Goal: Find specific page/section: Find specific page/section

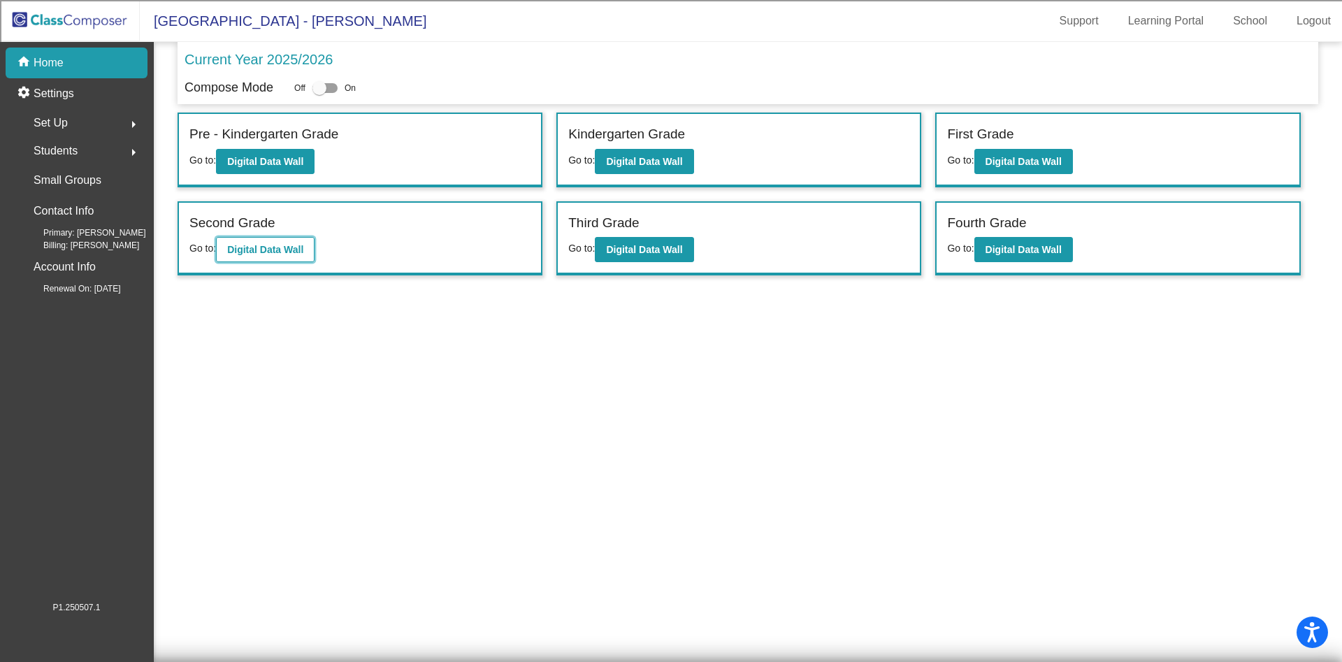
click at [245, 239] on button "Digital Data Wall" at bounding box center [265, 249] width 99 height 25
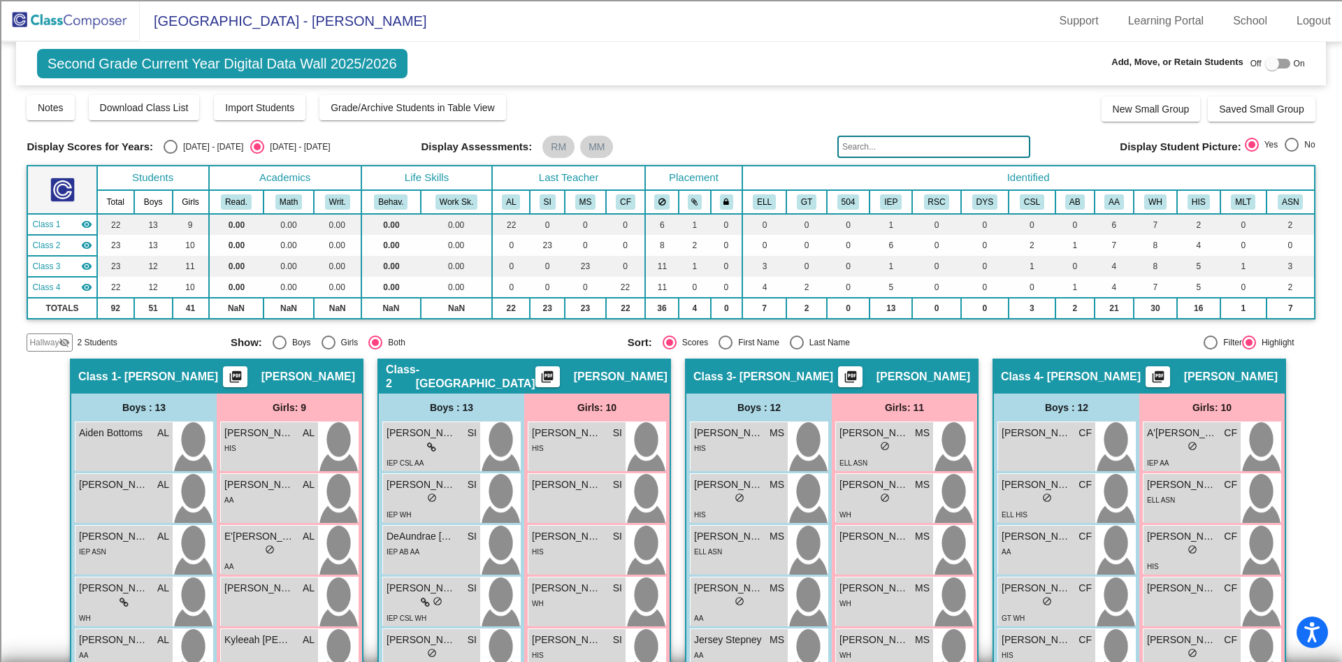
click at [33, 338] on span "Hallway" at bounding box center [43, 342] width 29 height 13
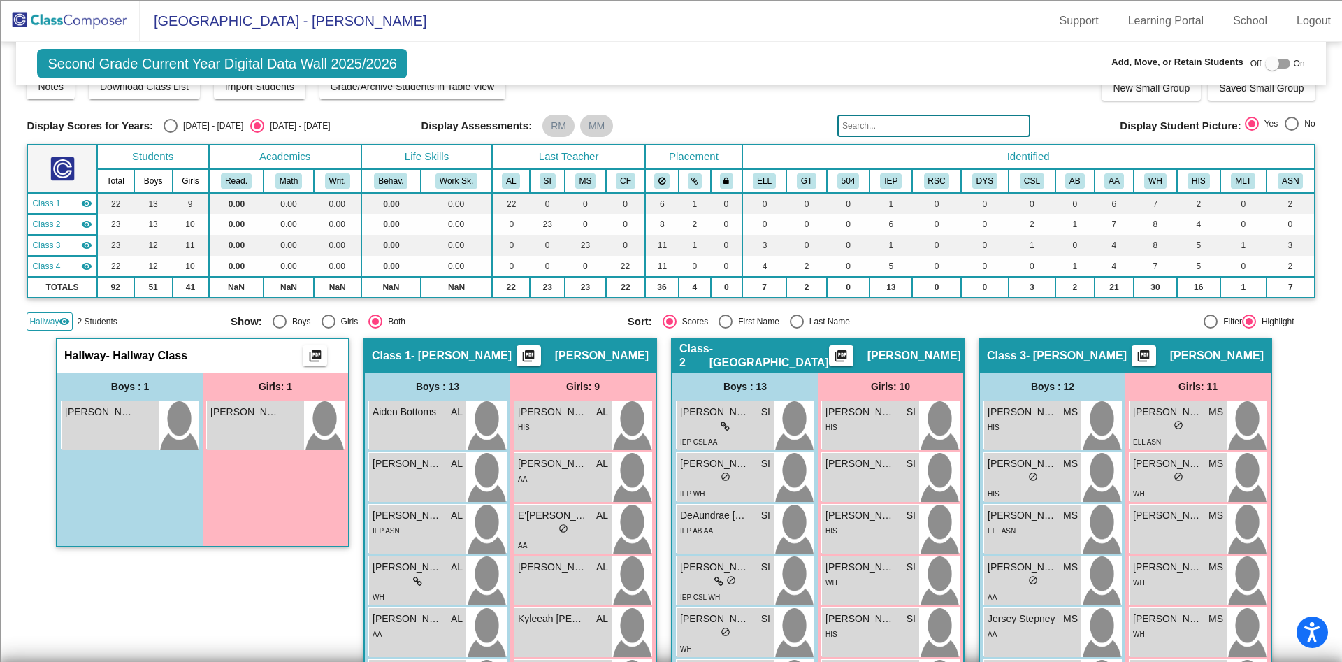
scroll to position [20, 0]
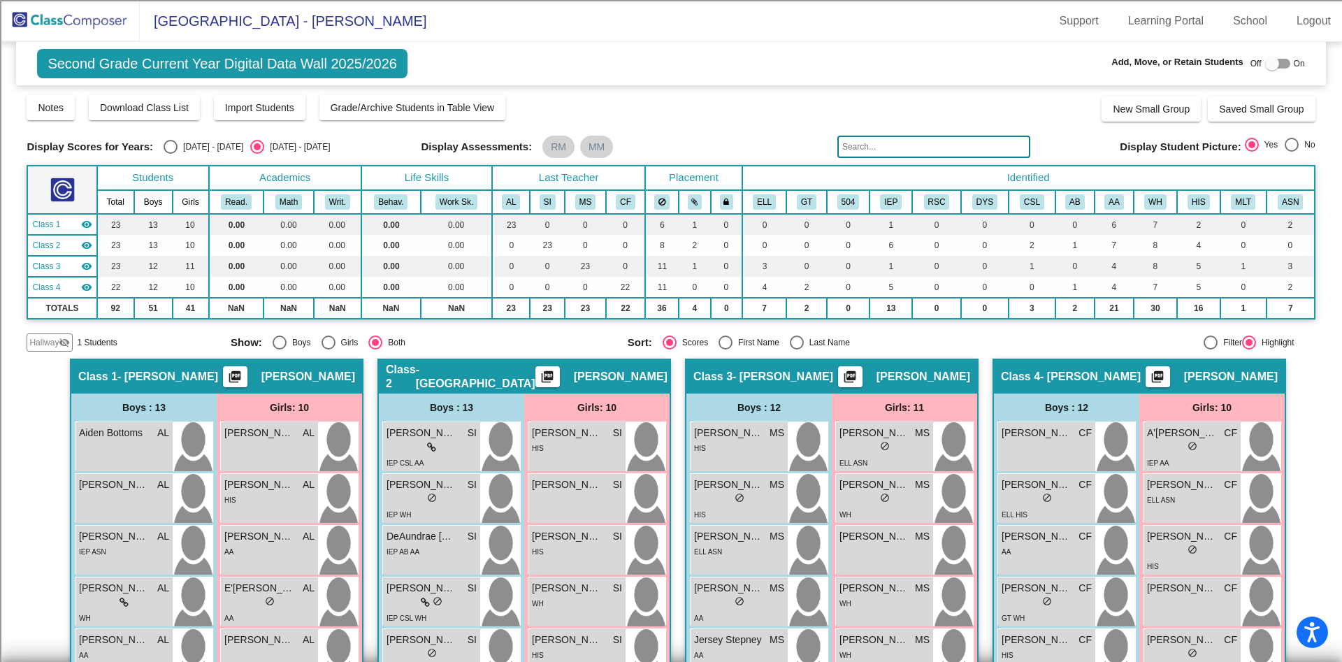
click at [56, 17] on img at bounding box center [70, 20] width 140 height 41
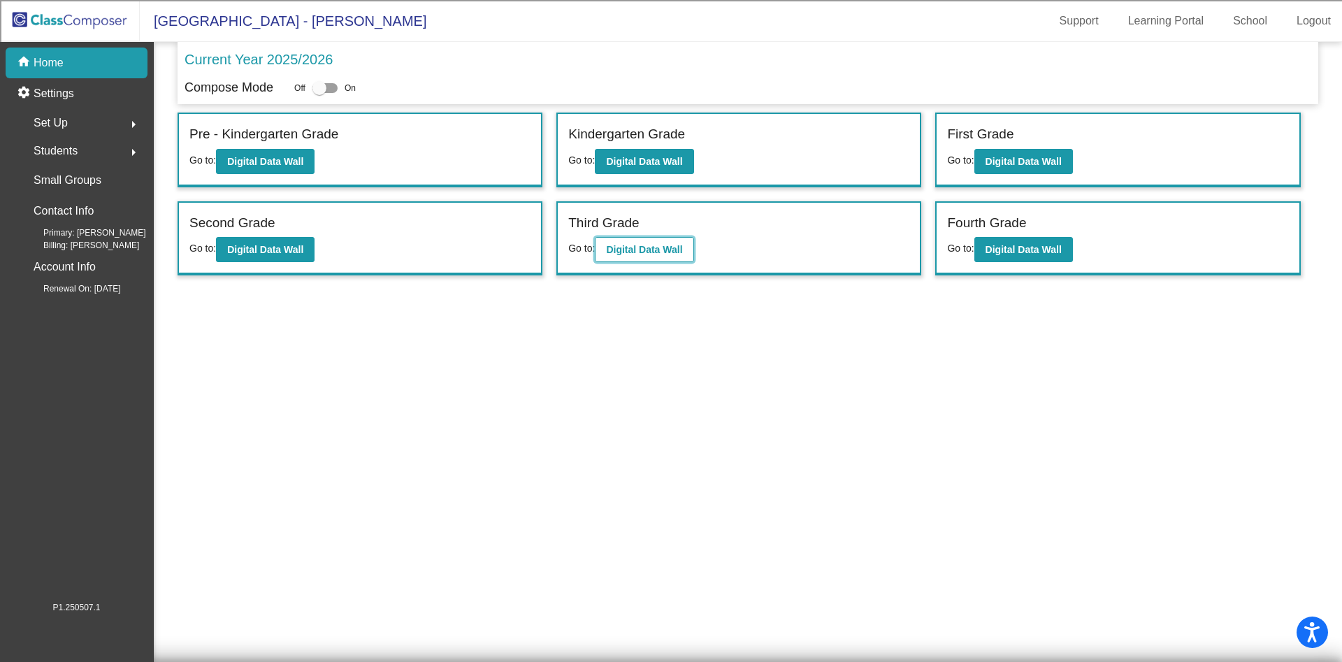
click at [614, 249] on b "Digital Data Wall" at bounding box center [644, 249] width 76 height 11
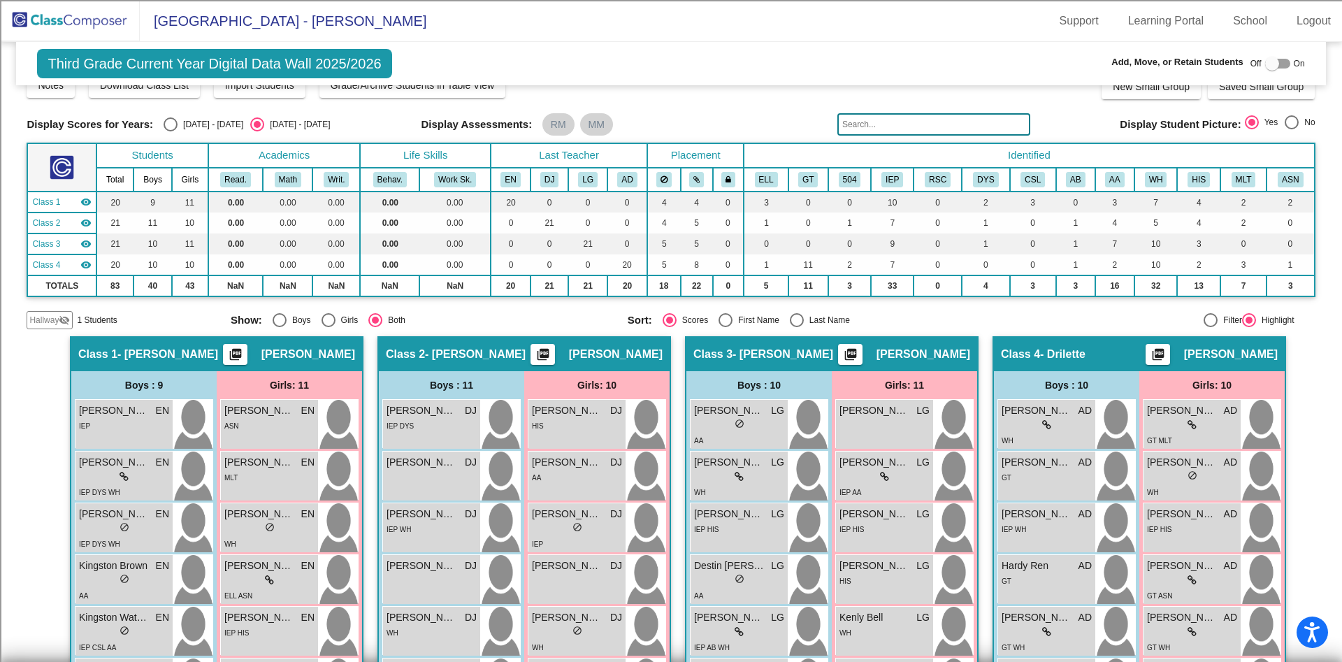
scroll to position [23, 0]
click at [37, 316] on span "Hallway" at bounding box center [43, 319] width 29 height 13
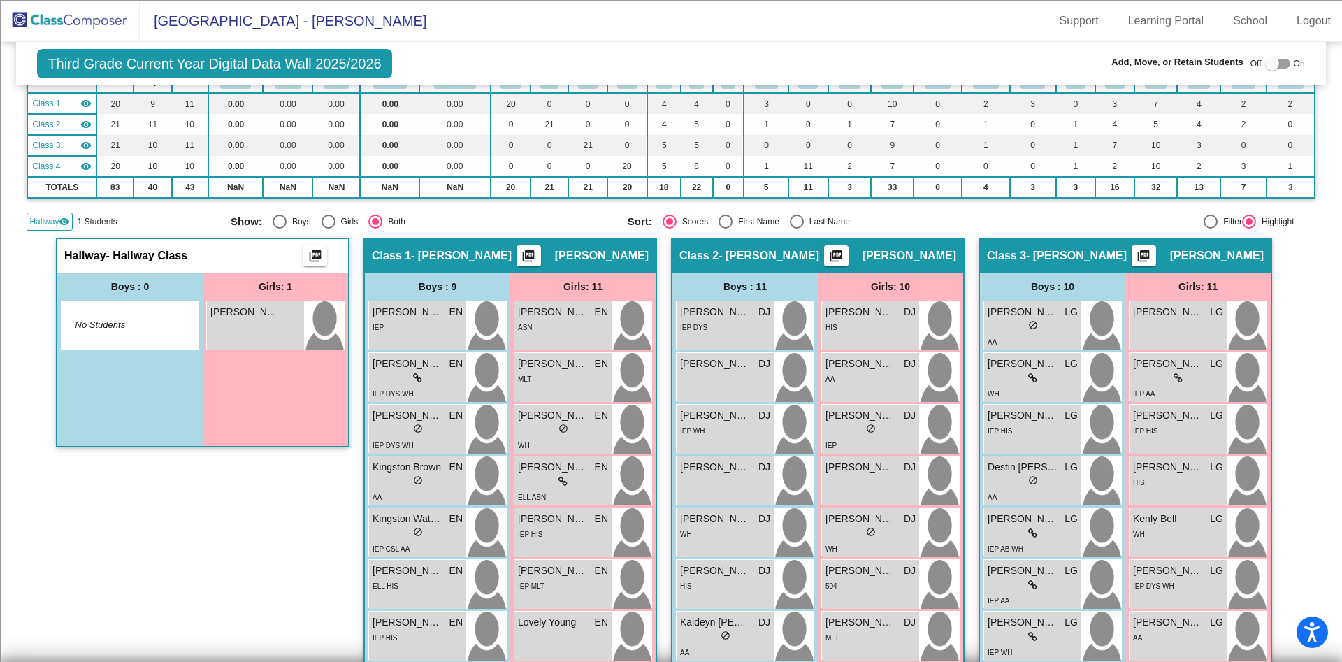
scroll to position [0, 0]
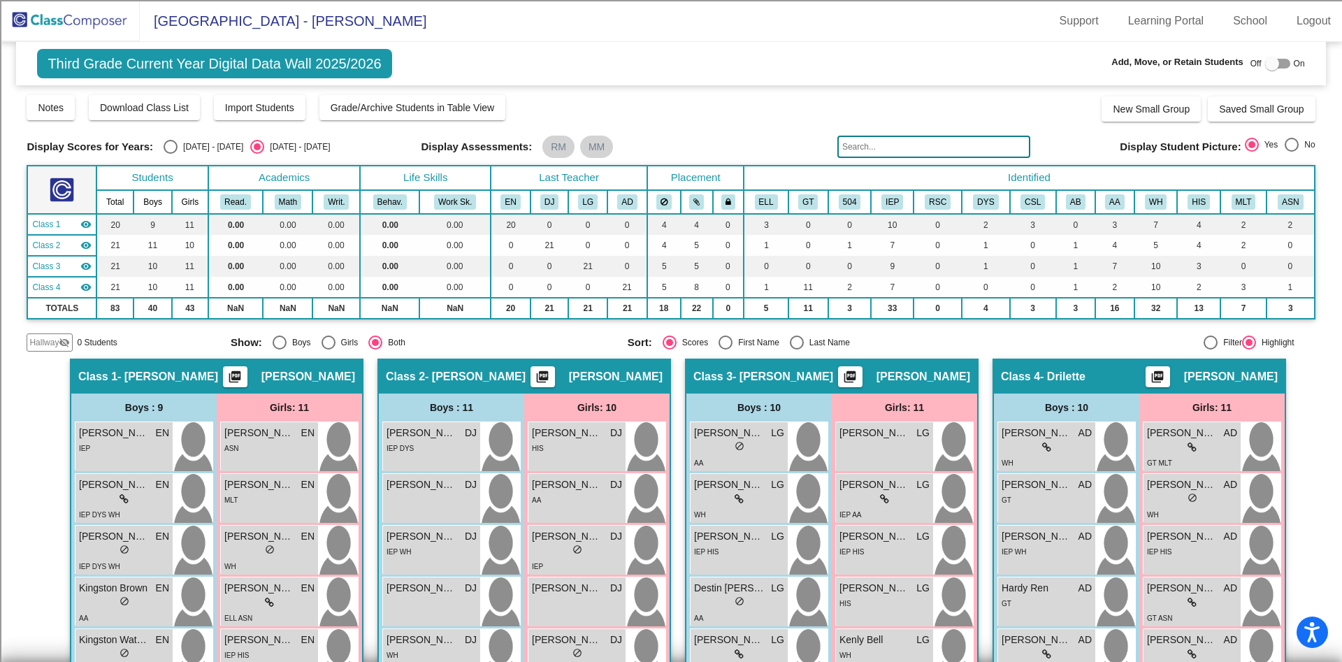
click at [88, 27] on img at bounding box center [70, 20] width 140 height 41
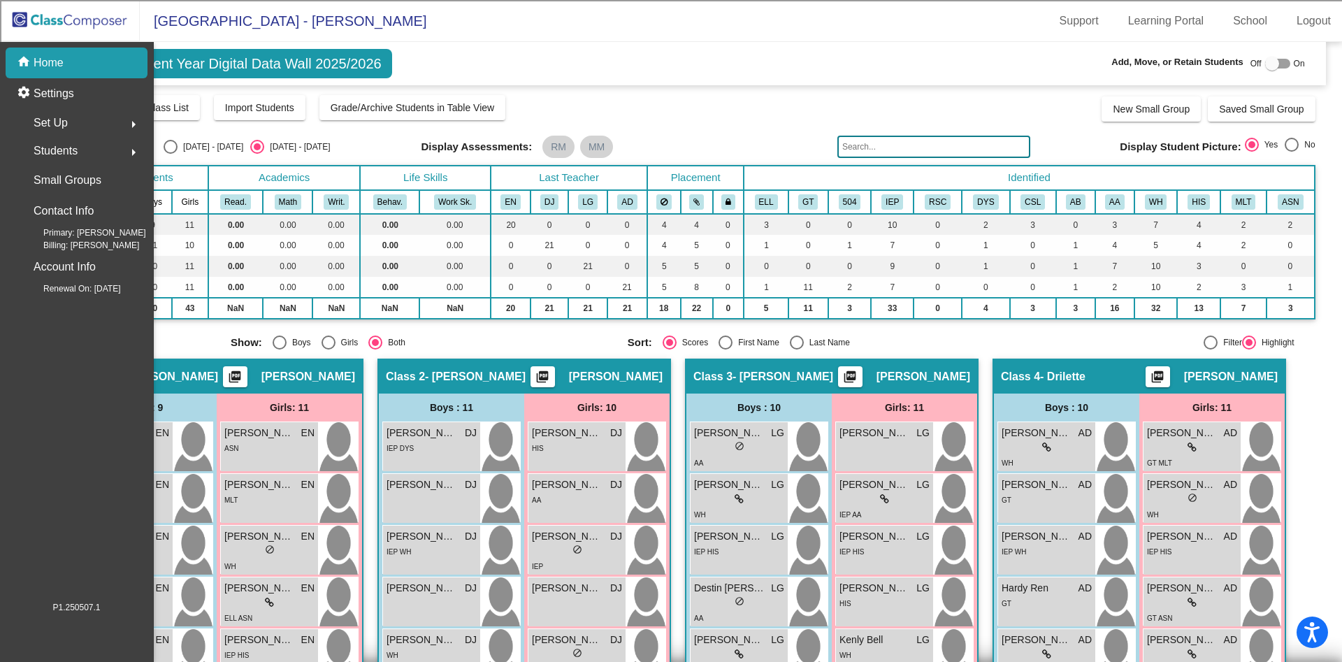
click at [88, 27] on img at bounding box center [70, 20] width 140 height 41
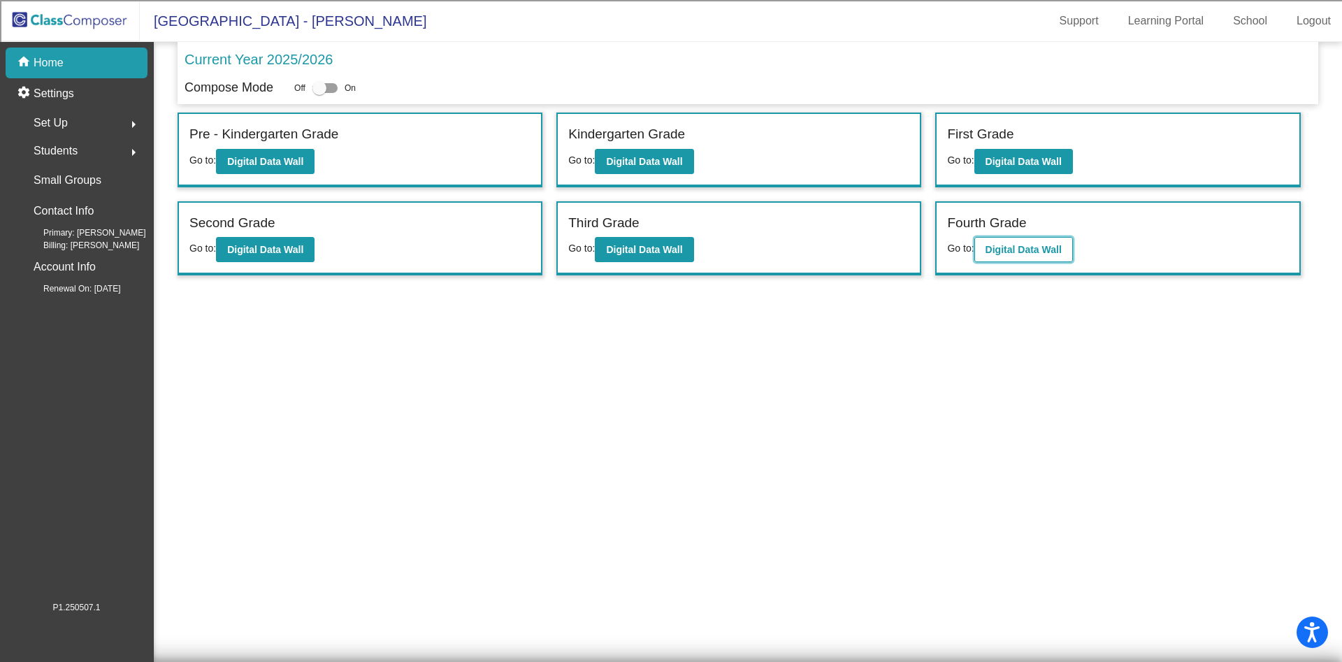
click at [990, 257] on button "Digital Data Wall" at bounding box center [1023, 249] width 99 height 25
